Goal: Transaction & Acquisition: Book appointment/travel/reservation

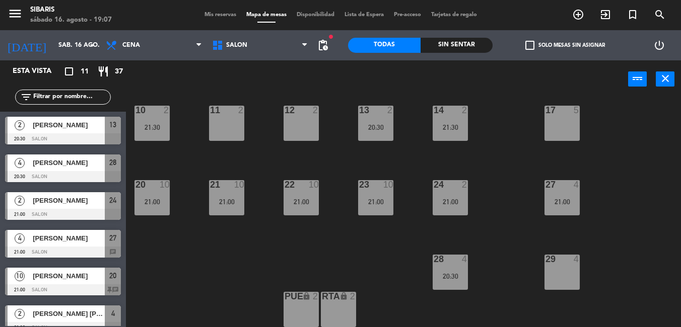
click at [220, 12] on span "Mis reservas" at bounding box center [220, 15] width 42 height 6
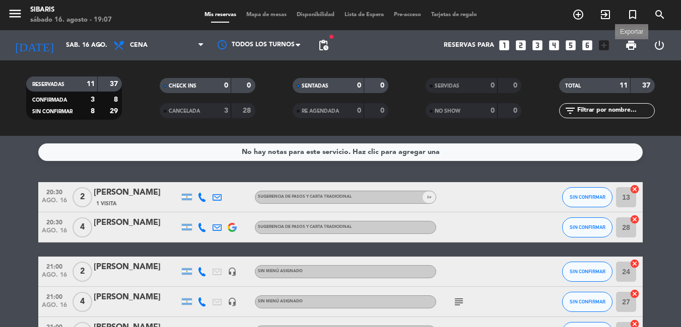
click at [633, 46] on span "print" at bounding box center [631, 45] width 12 height 12
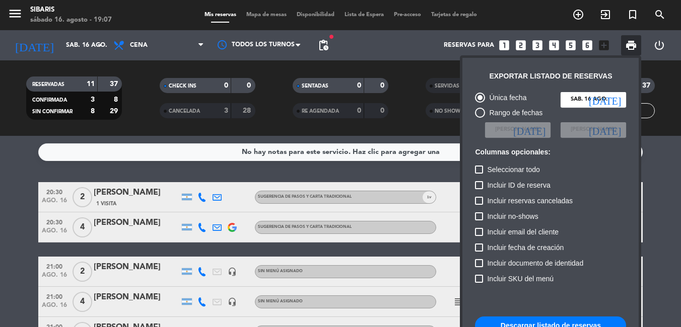
click at [602, 324] on button "Descargar listado de reservas" at bounding box center [550, 326] width 151 height 18
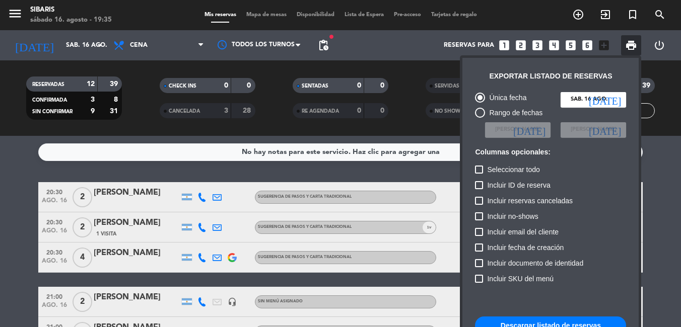
click at [273, 16] on div at bounding box center [340, 163] width 681 height 327
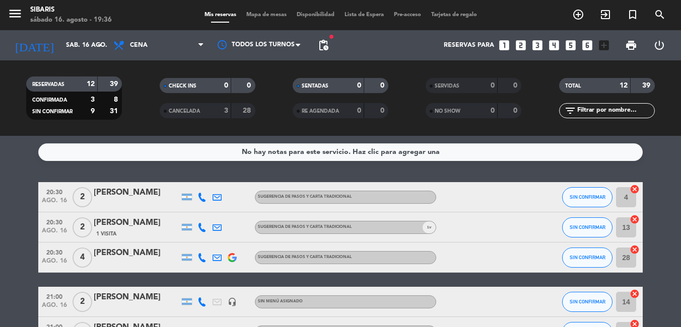
click at [274, 16] on span "Mapa de mesas" at bounding box center [266, 15] width 50 height 6
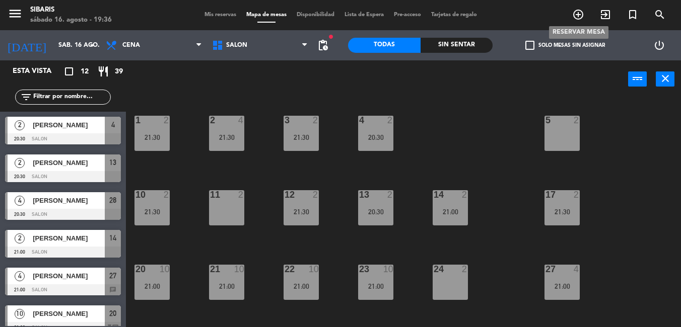
click at [580, 14] on icon "add_circle_outline" at bounding box center [578, 15] width 12 height 12
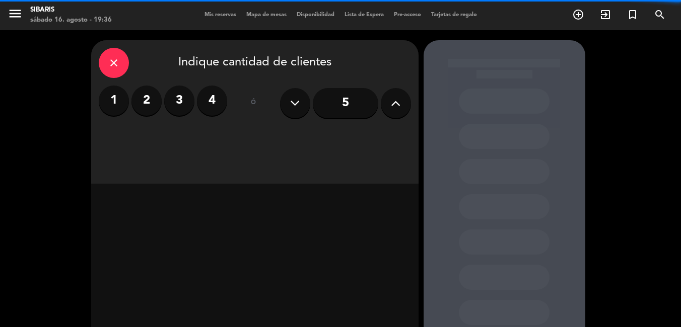
drag, startPoint x: 113, startPoint y: 108, endPoint x: 205, endPoint y: 120, distance: 92.9
click at [115, 108] on label "1" at bounding box center [114, 101] width 30 height 30
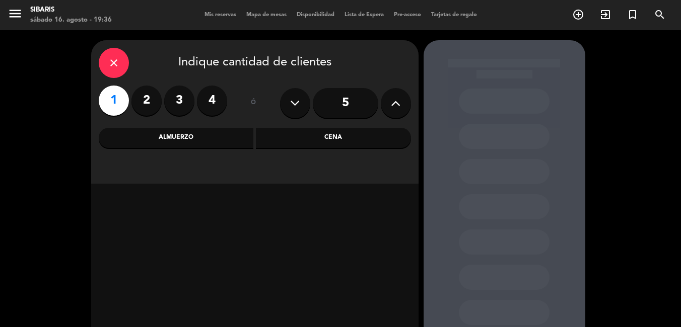
click at [337, 139] on div "Cena" at bounding box center [333, 138] width 155 height 20
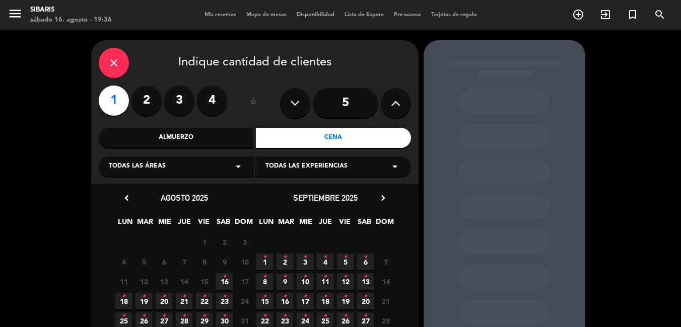
click at [228, 282] on span "16 •" at bounding box center [224, 281] width 17 height 17
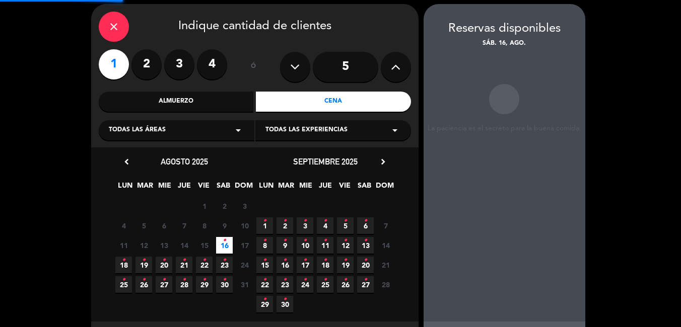
scroll to position [40, 0]
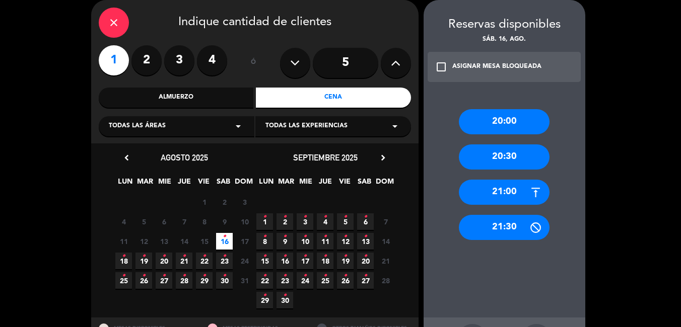
click at [524, 121] on div "20:00" at bounding box center [504, 121] width 91 height 25
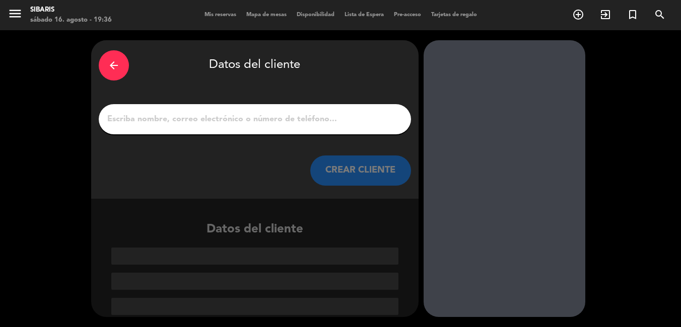
click at [234, 119] on input "1" at bounding box center [254, 119] width 297 height 14
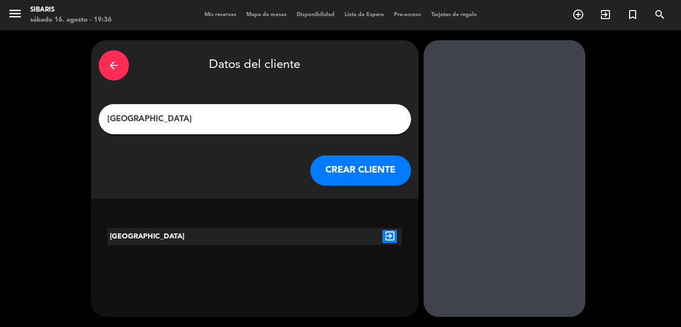
type input "[GEOGRAPHIC_DATA]"
click at [384, 168] on button "CREAR CLIENTE" at bounding box center [360, 171] width 101 height 30
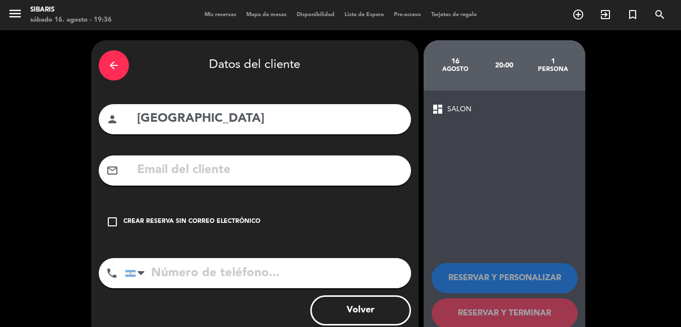
click at [276, 174] on input "text" at bounding box center [269, 170] width 267 height 21
click at [111, 221] on icon "check_box_outline_blank" at bounding box center [112, 222] width 12 height 12
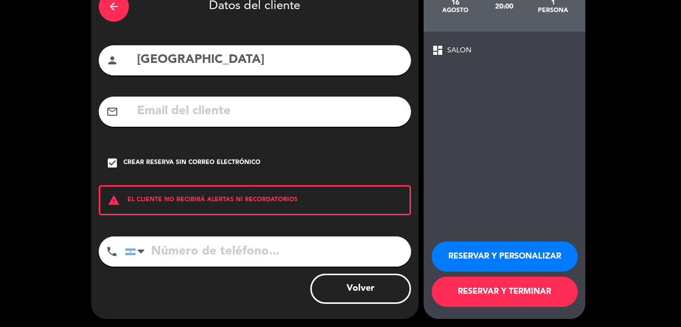
scroll to position [61, 0]
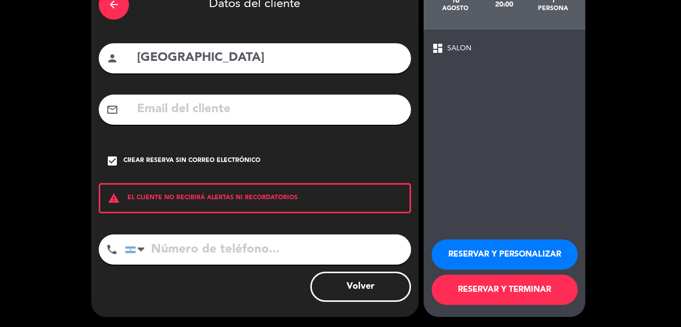
click at [496, 263] on button "RESERVAR Y PERSONALIZAR" at bounding box center [504, 255] width 146 height 30
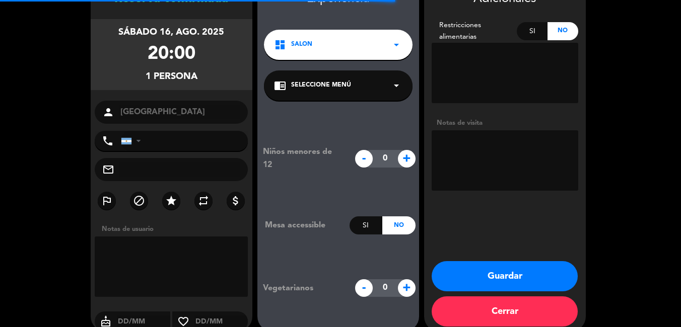
scroll to position [40, 0]
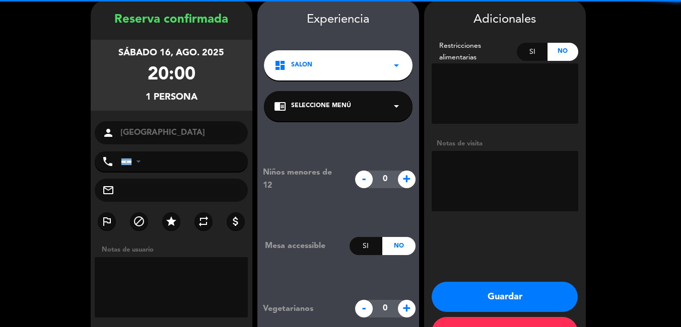
click at [488, 173] on textarea at bounding box center [504, 181] width 146 height 60
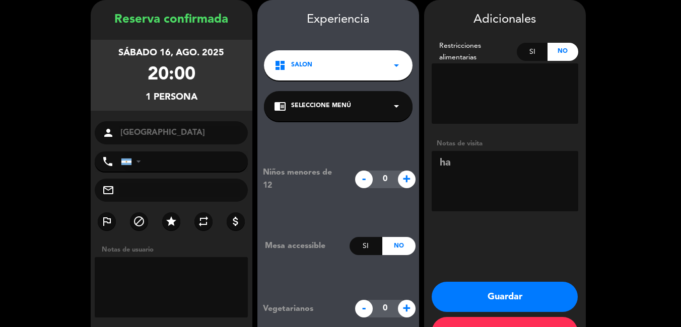
type textarea "h"
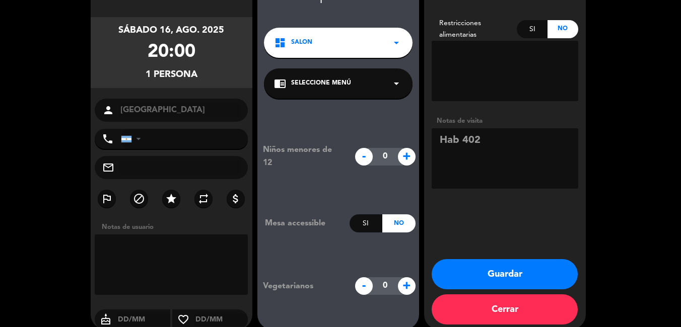
scroll to position [76, 0]
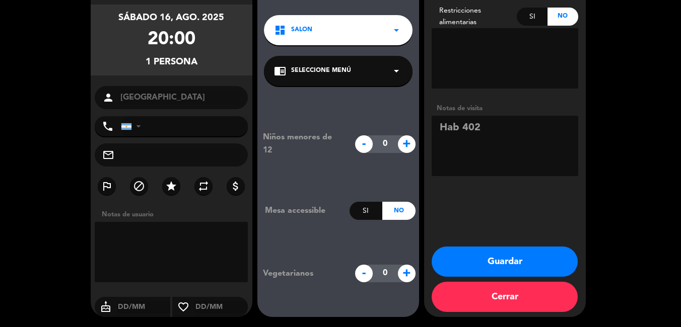
type textarea "Hab 402"
click at [521, 267] on button "Guardar" at bounding box center [504, 262] width 146 height 30
